Goal: Information Seeking & Learning: Learn about a topic

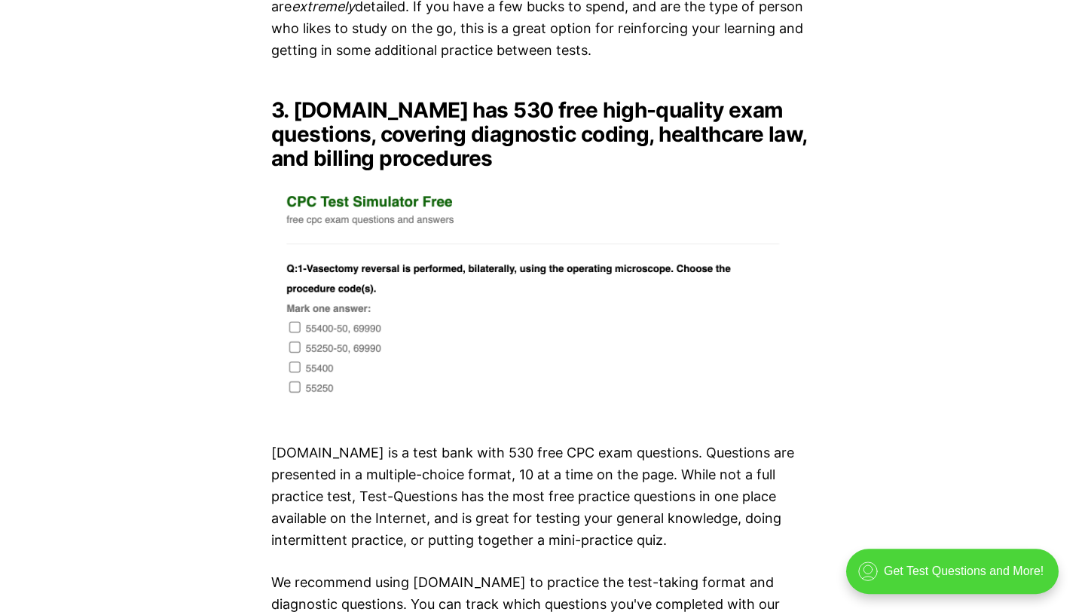
scroll to position [3541, 0]
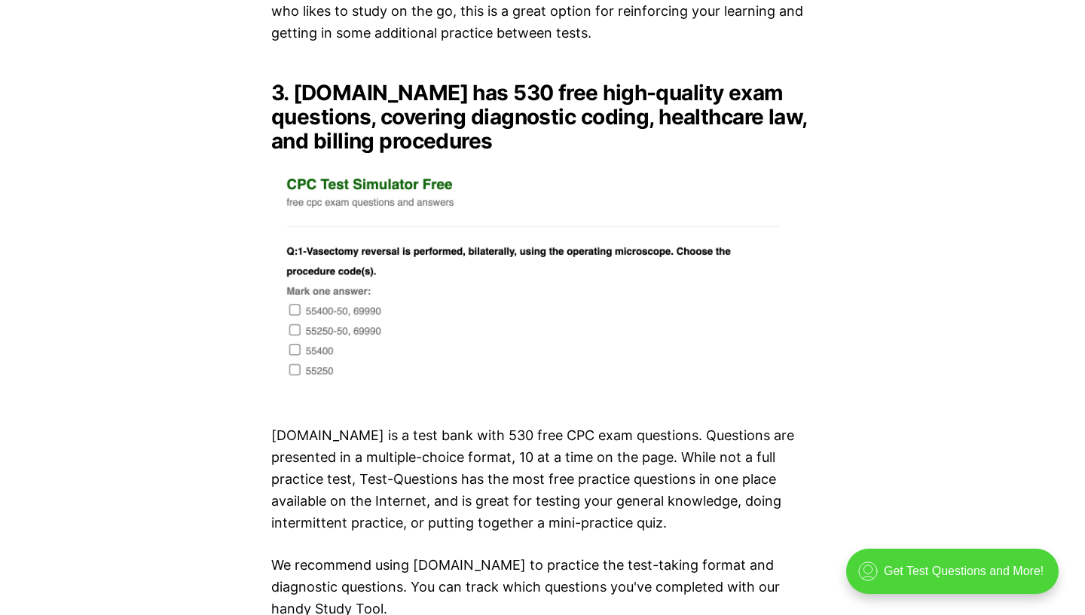
click at [582, 237] on img at bounding box center [542, 280] width 542 height 230
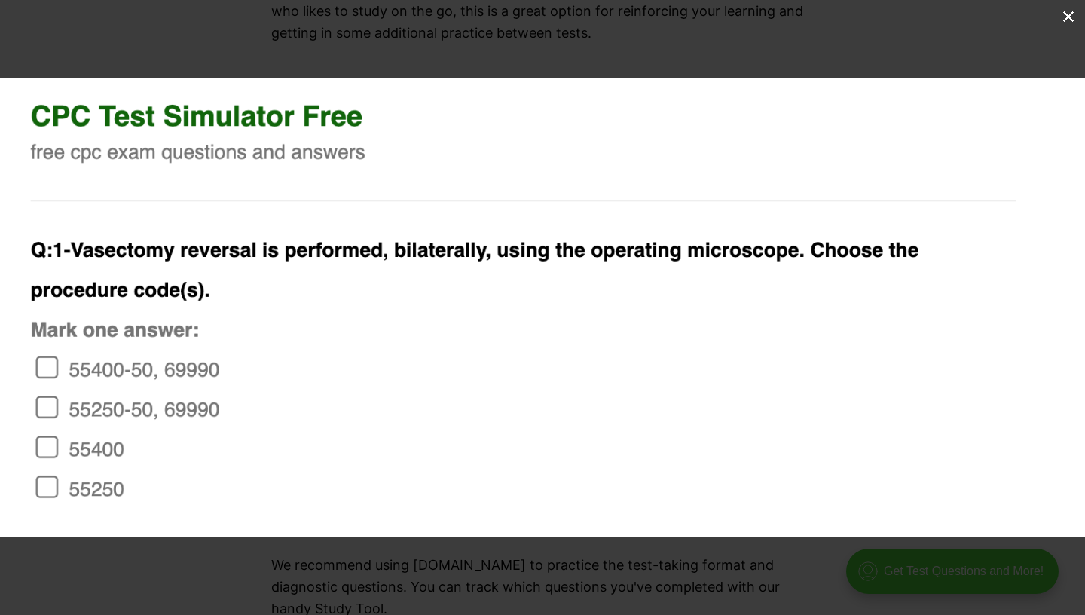
click at [582, 237] on img at bounding box center [542, 307] width 1085 height 459
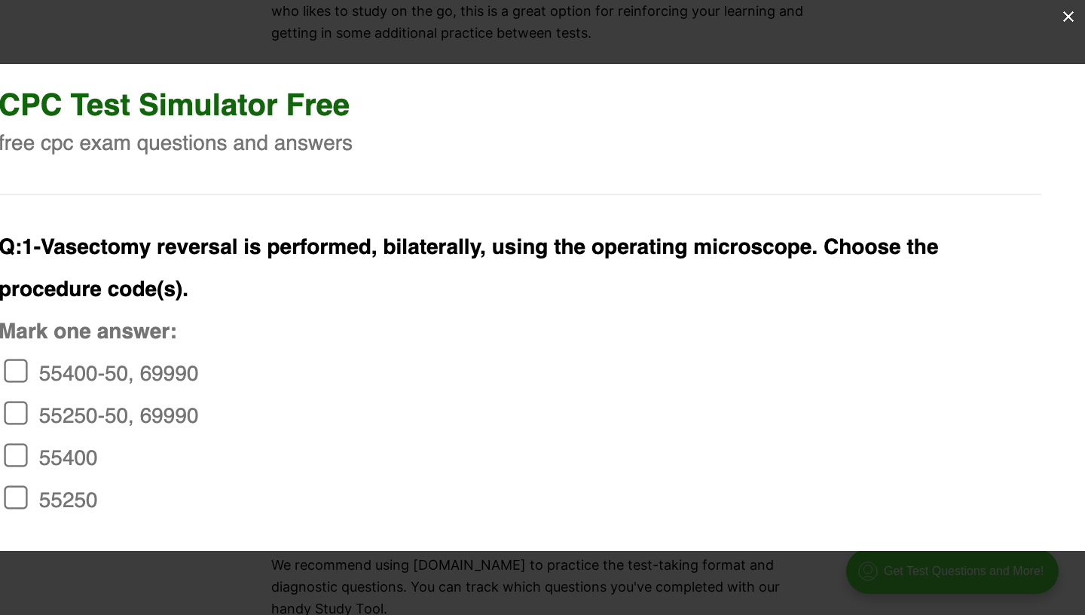
click at [582, 237] on img at bounding box center [540, 307] width 1148 height 487
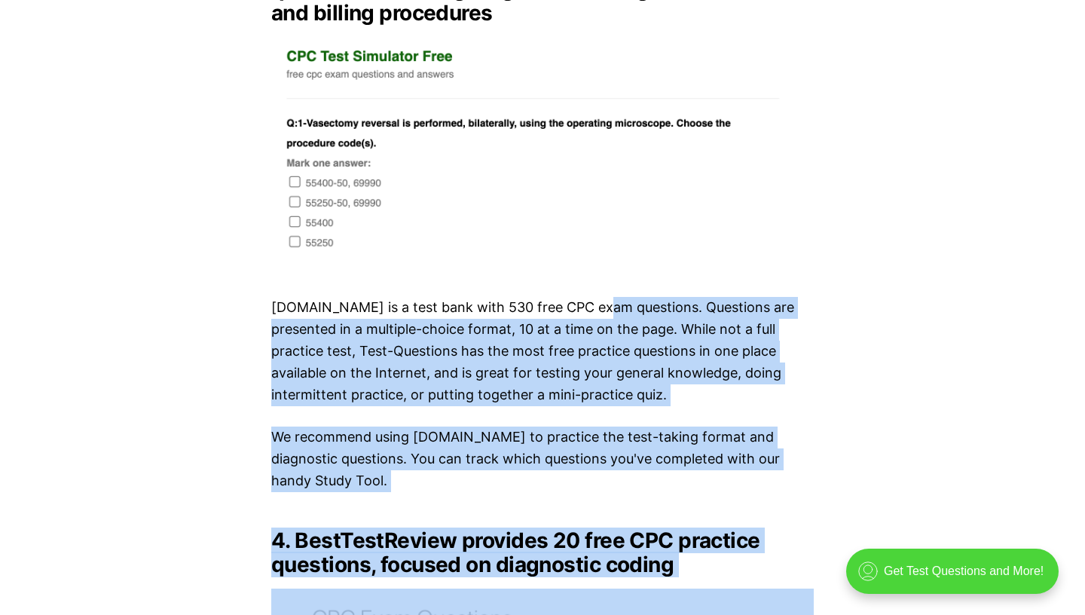
scroll to position [3699, 0]
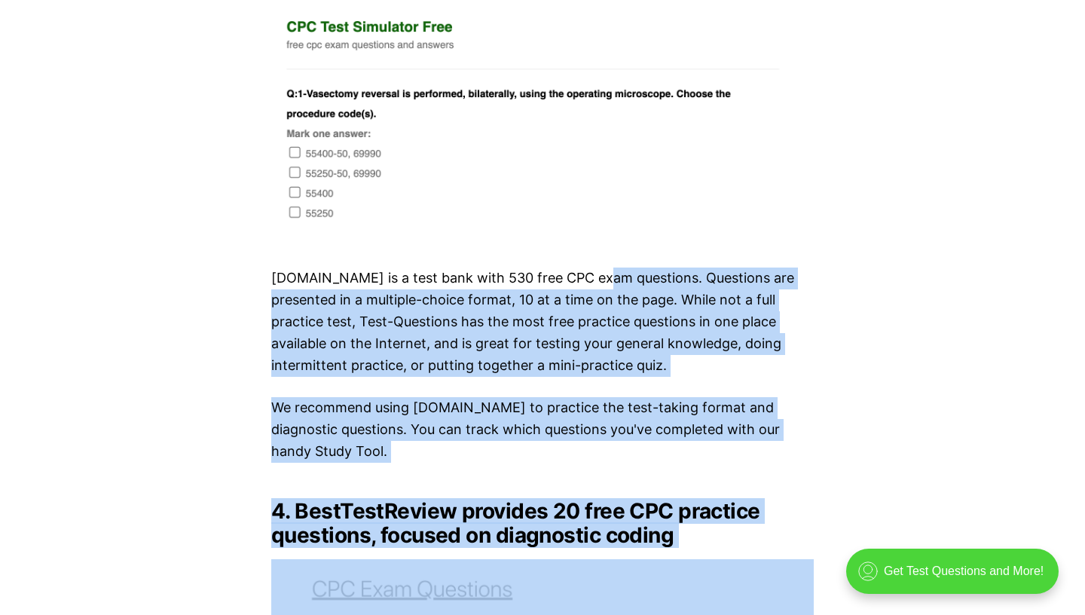
drag, startPoint x: 592, startPoint y: 421, endPoint x: 589, endPoint y: 502, distance: 81.4
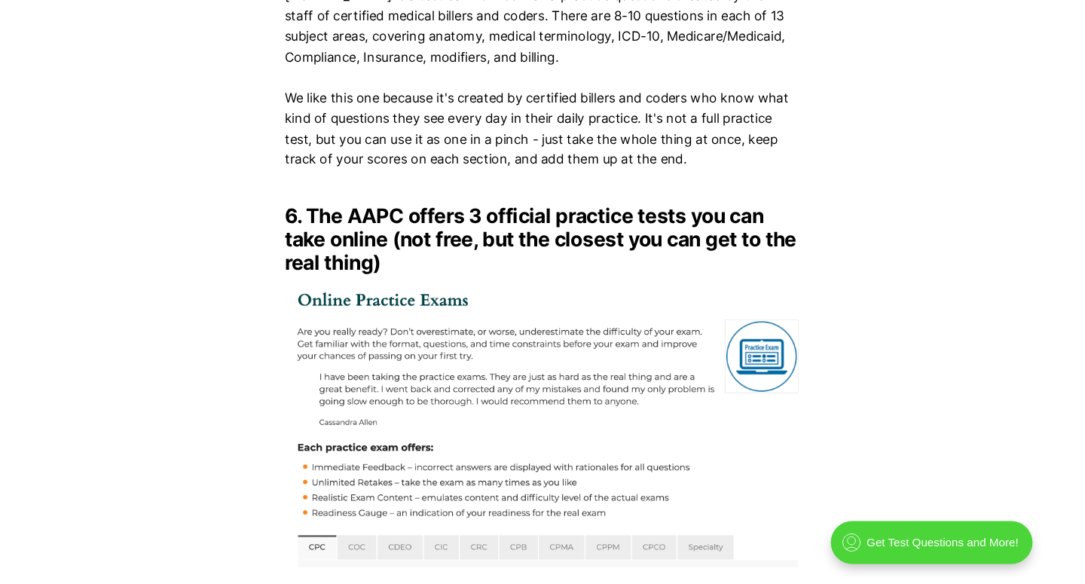
scroll to position [6650, 0]
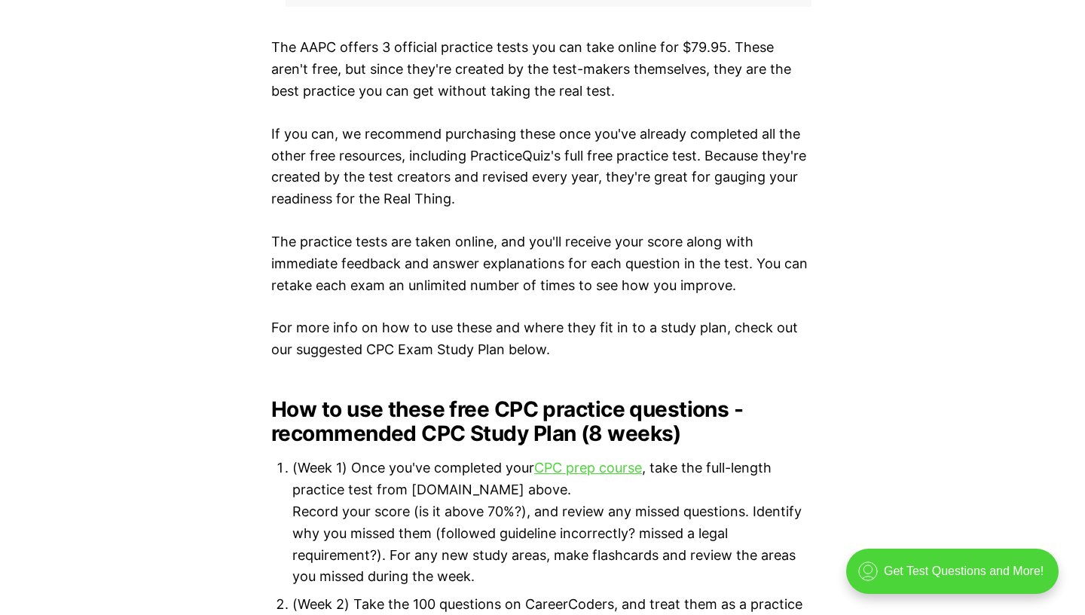
click at [467, 472] on li "(Week 1) Once you've completed your CPC prep course , take the full-length prac…" at bounding box center [552, 522] width 521 height 130
copy li "PracticeQuiz"
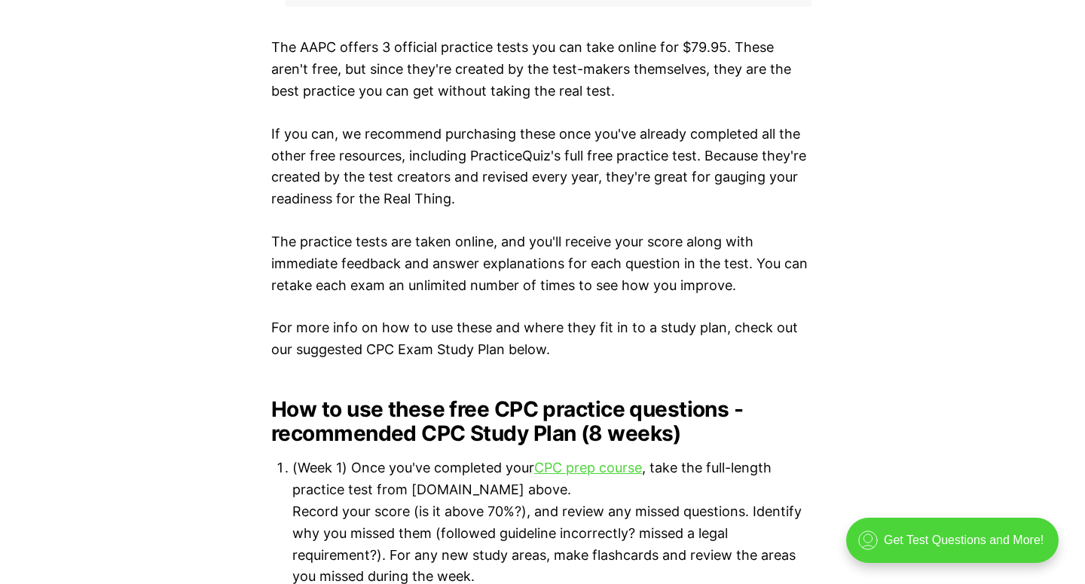
scroll to position [1315, 0]
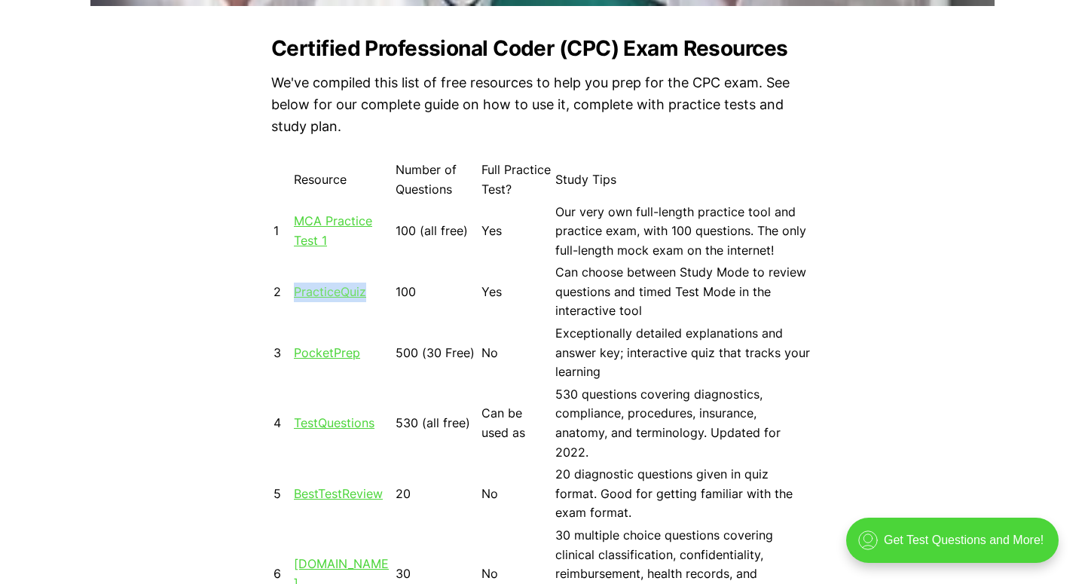
click at [310, 290] on link "PracticeQuiz" at bounding box center [330, 291] width 72 height 15
click at [466, 307] on td "100" at bounding box center [437, 292] width 84 height 60
click at [300, 203] on td "MCA Practice Test 1" at bounding box center [343, 232] width 100 height 60
click at [308, 218] on link "MCA Practice Test 1" at bounding box center [333, 230] width 78 height 35
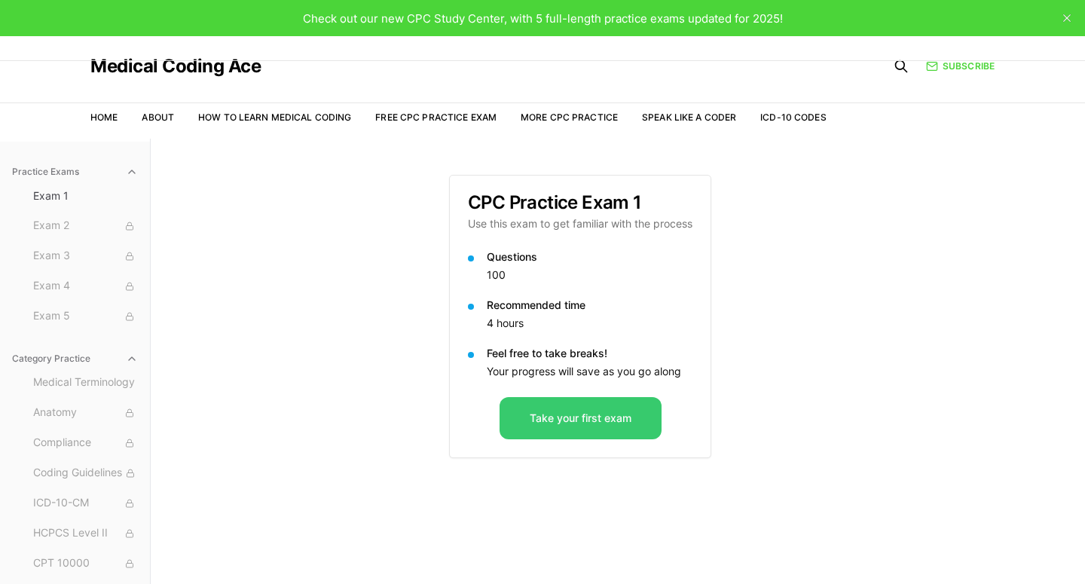
click at [532, 413] on button "Take your first exam" at bounding box center [580, 418] width 162 height 42
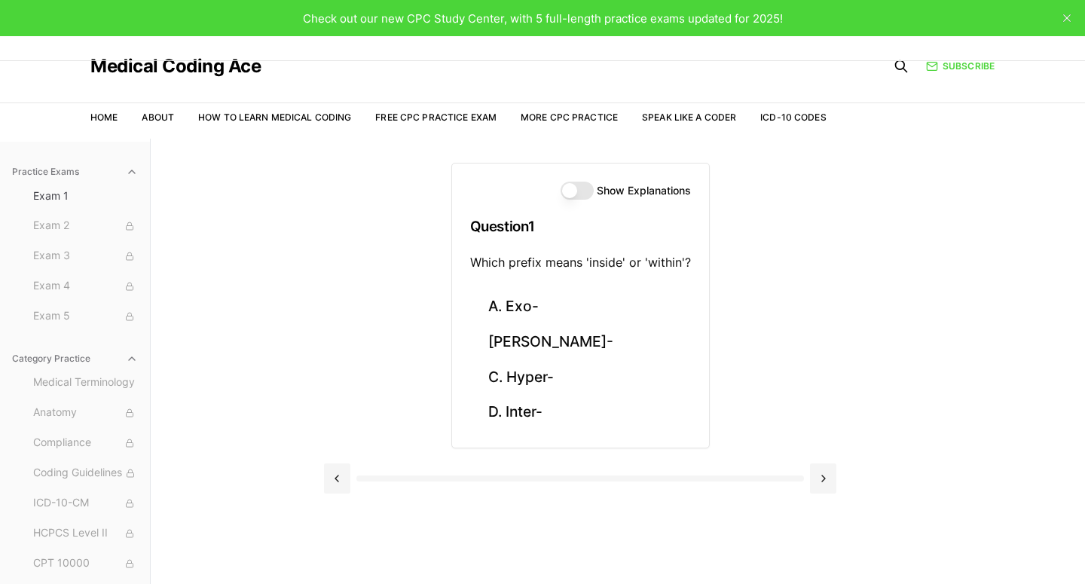
drag, startPoint x: 529, startPoint y: 450, endPoint x: 596, endPoint y: 565, distance: 132.7
click at [570, 583] on html "Check out our new CPC Study Center, with 5 full-length practice exams updated f…" at bounding box center [542, 361] width 1085 height 722
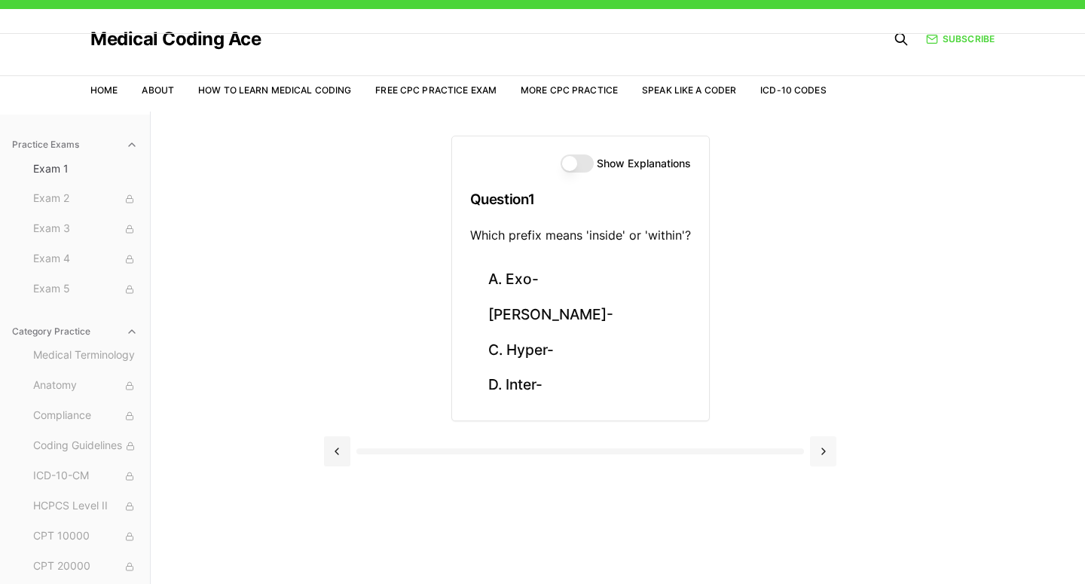
click at [822, 459] on button at bounding box center [823, 451] width 26 height 30
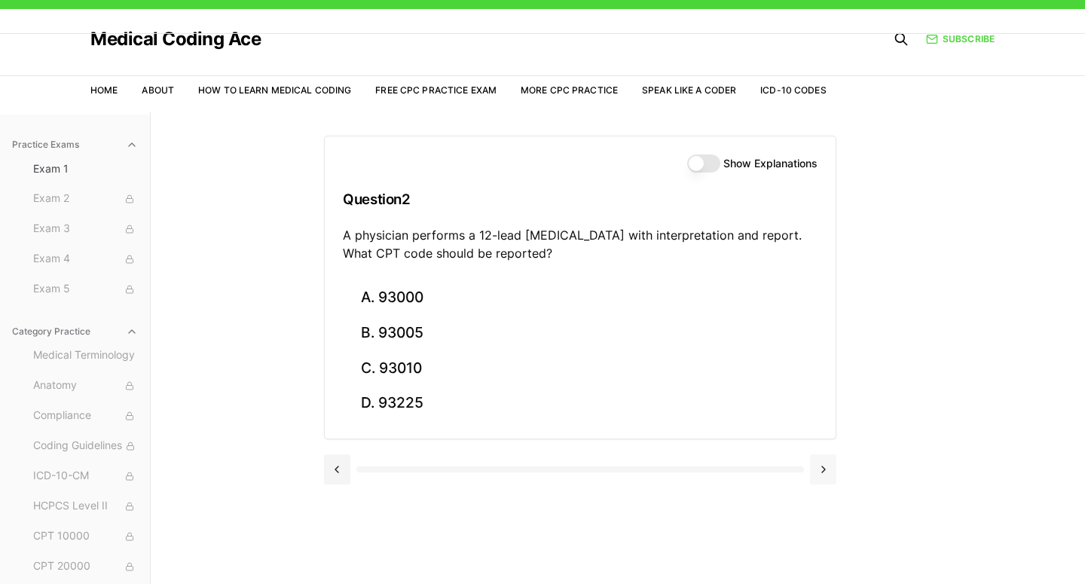
click at [831, 474] on button at bounding box center [823, 469] width 26 height 30
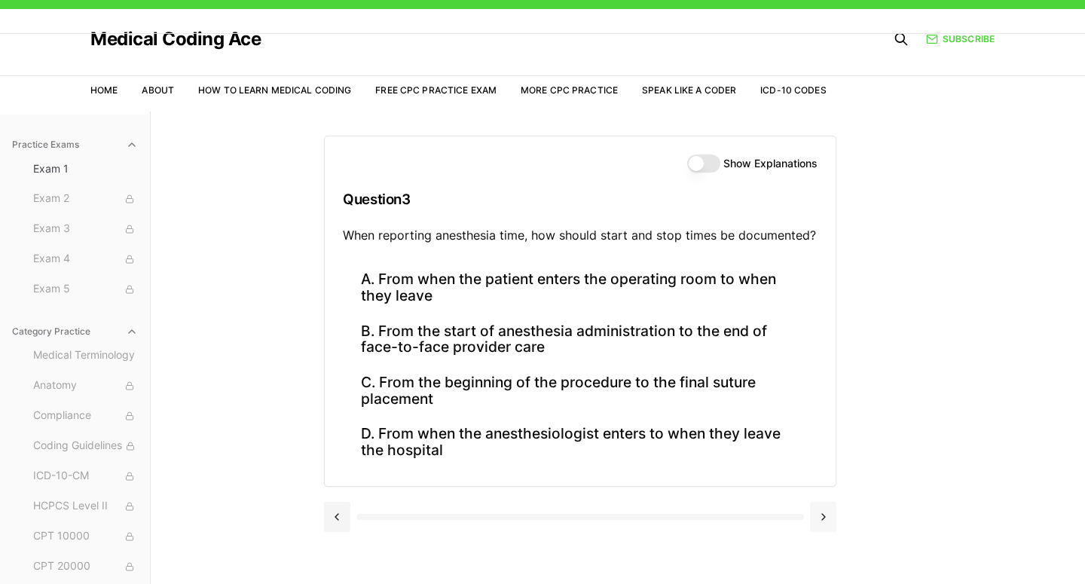
click at [820, 526] on button at bounding box center [823, 517] width 26 height 30
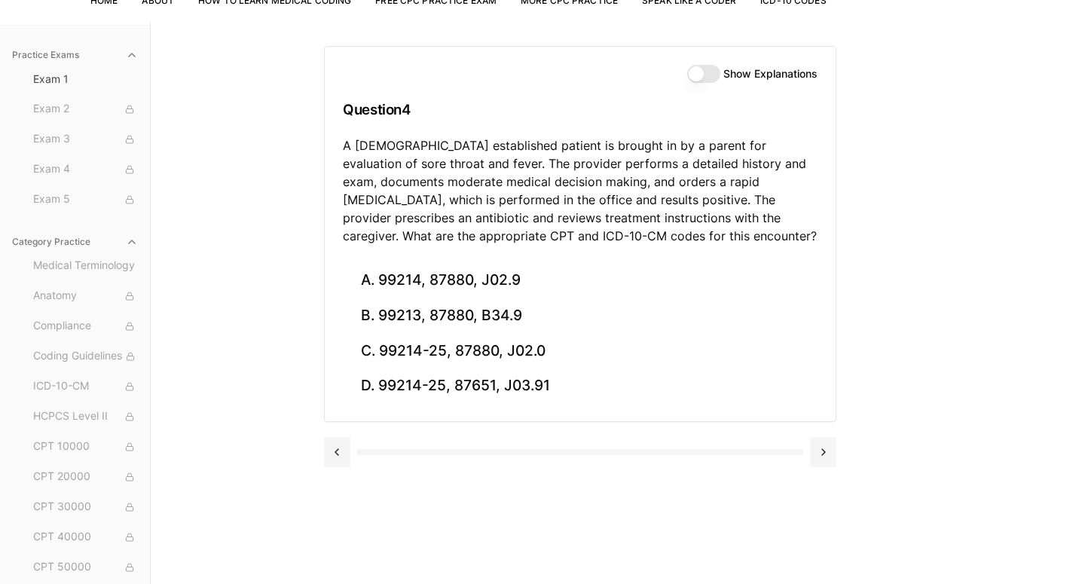
drag, startPoint x: 895, startPoint y: 531, endPoint x: 910, endPoint y: 582, distance: 52.7
click at [910, 582] on div "Show Explanations Question 4 A [DEMOGRAPHIC_DATA] established patient is brough…" at bounding box center [618, 314] width 588 height 584
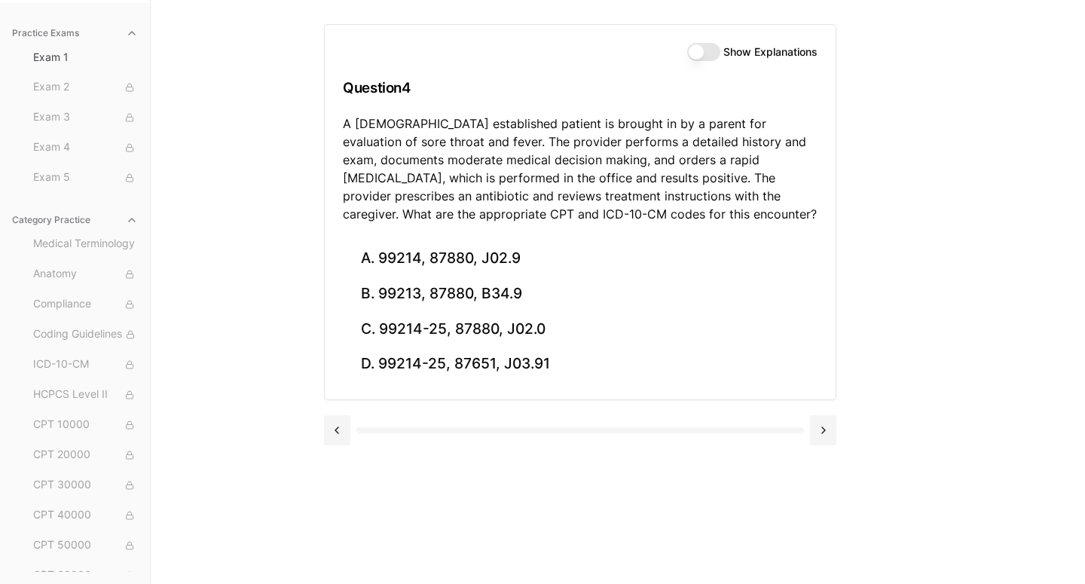
click at [910, 553] on div "Show Explanations Question 4 A [DEMOGRAPHIC_DATA] established patient is brough…" at bounding box center [618, 292] width 588 height 584
click at [805, 411] on div at bounding box center [580, 428] width 512 height 57
click at [822, 432] on button at bounding box center [823, 430] width 26 height 30
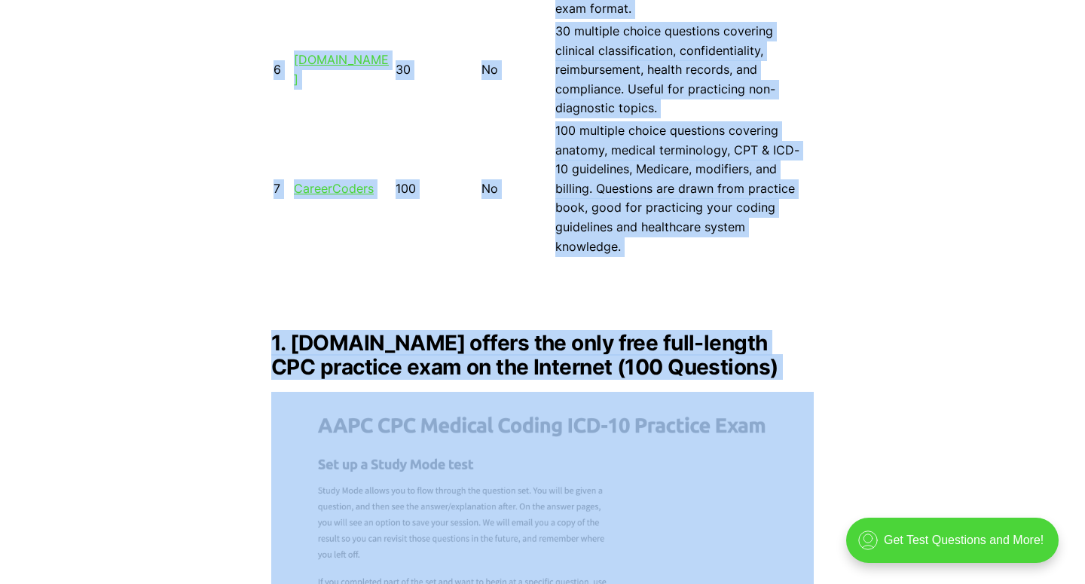
scroll to position [1821, 0]
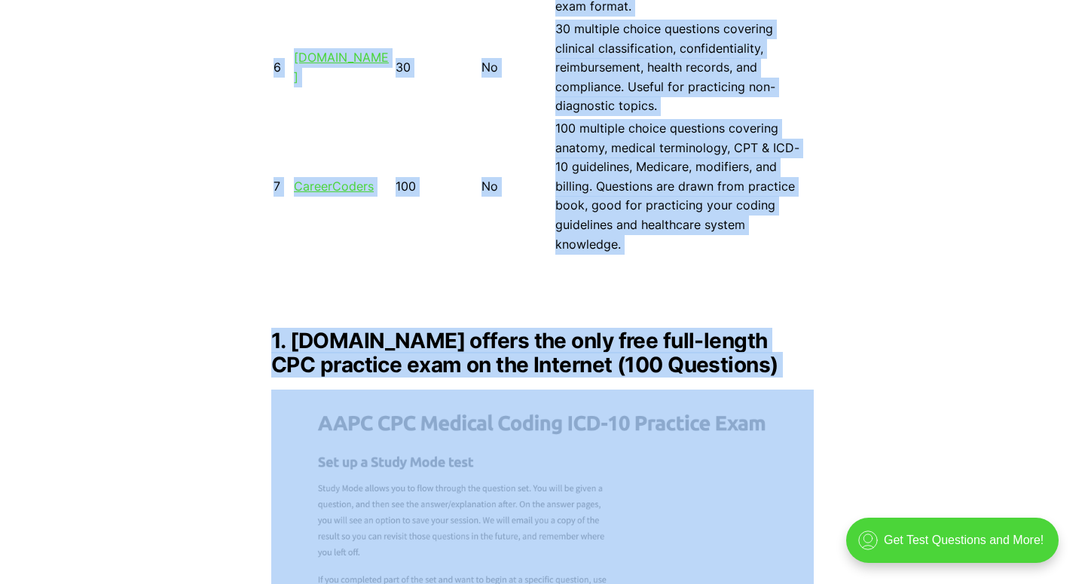
drag, startPoint x: 101, startPoint y: 264, endPoint x: 162, endPoint y: 529, distance: 271.3
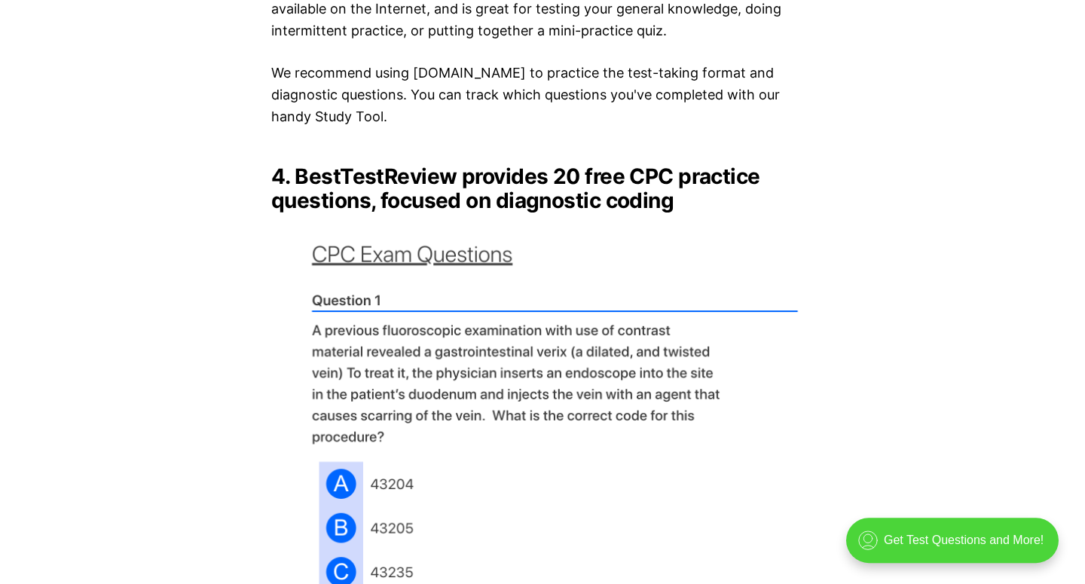
scroll to position [4059, 0]
